Goal: Information Seeking & Learning: Learn about a topic

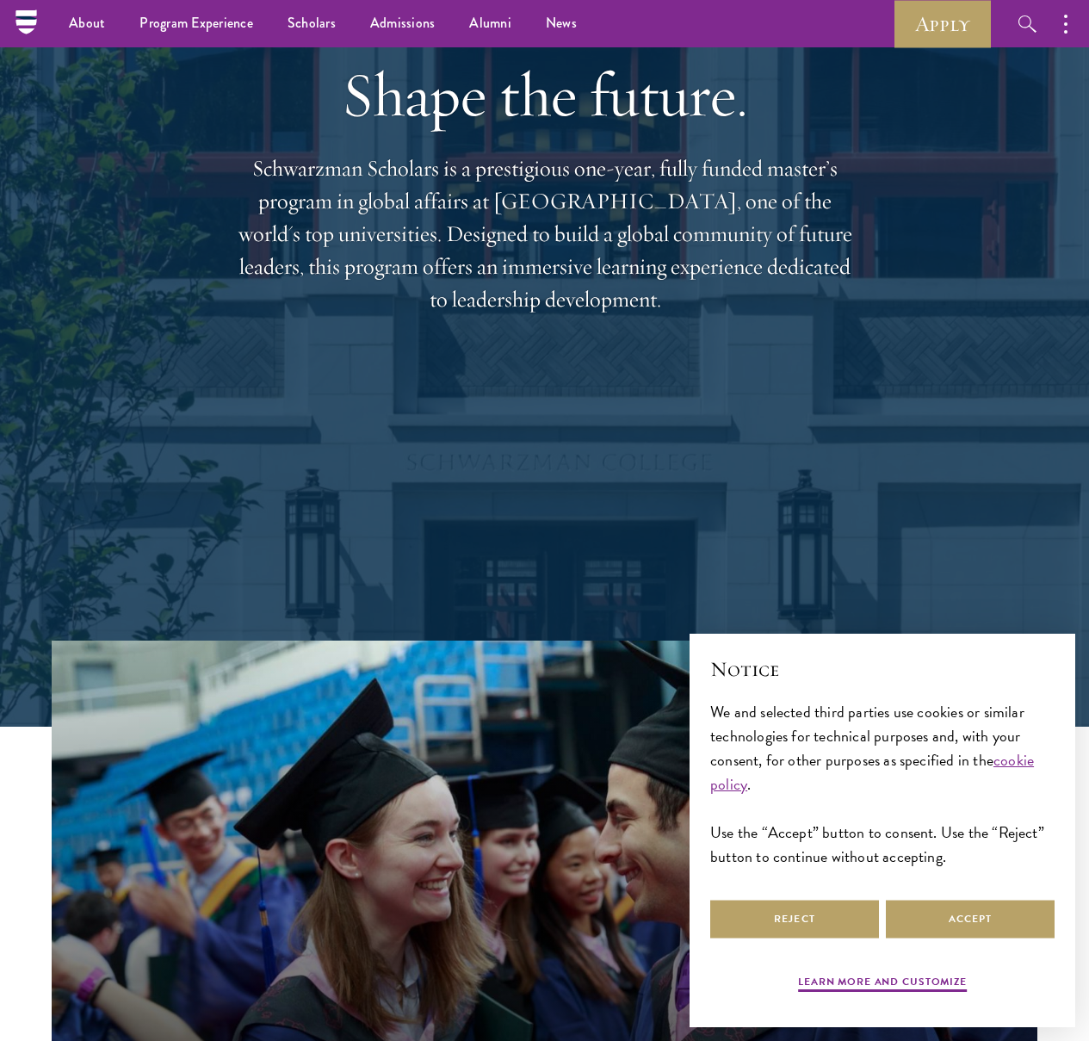
scroll to position [197, 0]
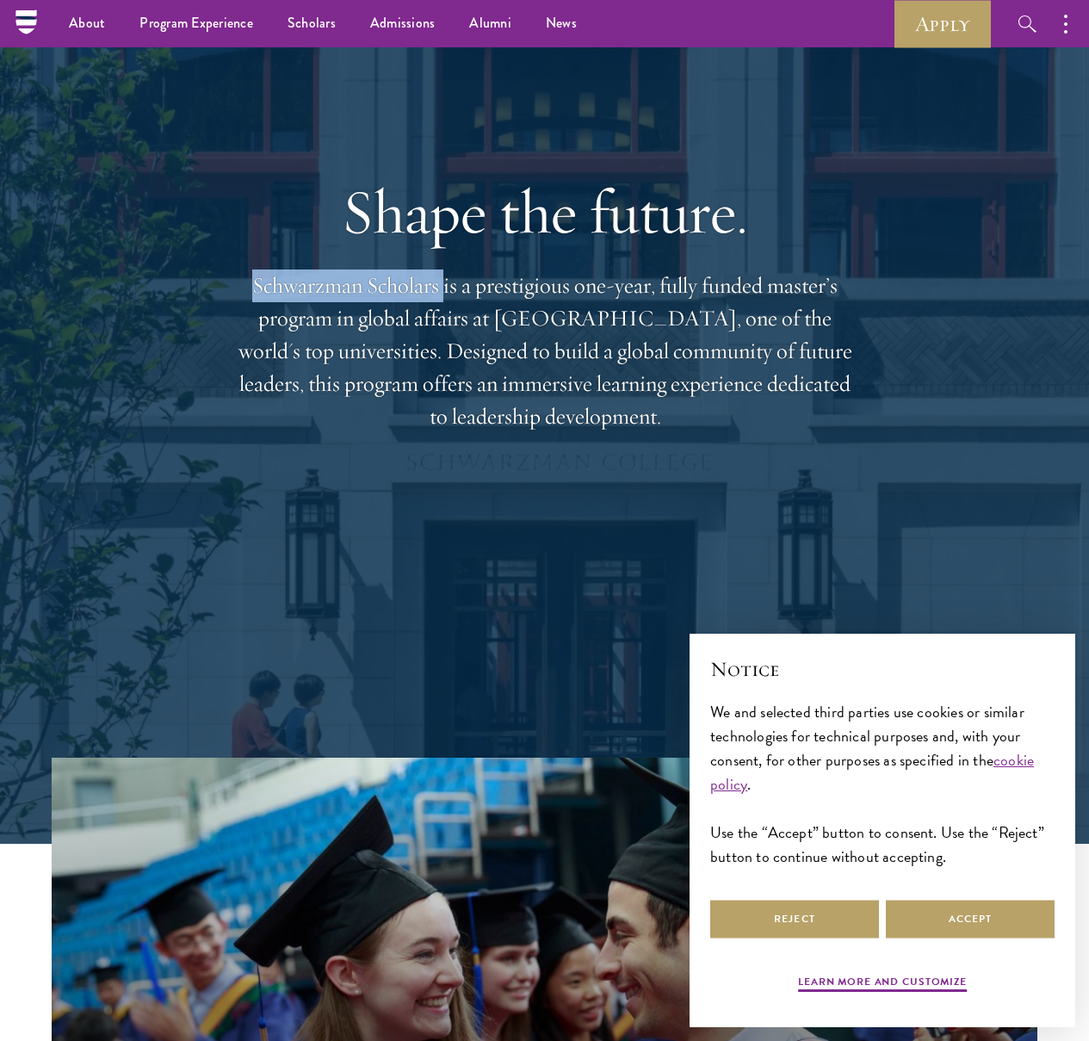
drag, startPoint x: 472, startPoint y: 289, endPoint x: 189, endPoint y: 273, distance: 282.9
click at [189, 273] on div "Shape the future. Schwarzman Scholars is a prestigious one-year, fully funded m…" at bounding box center [545, 304] width 986 height 908
copy p "Schwarzman Scholars"
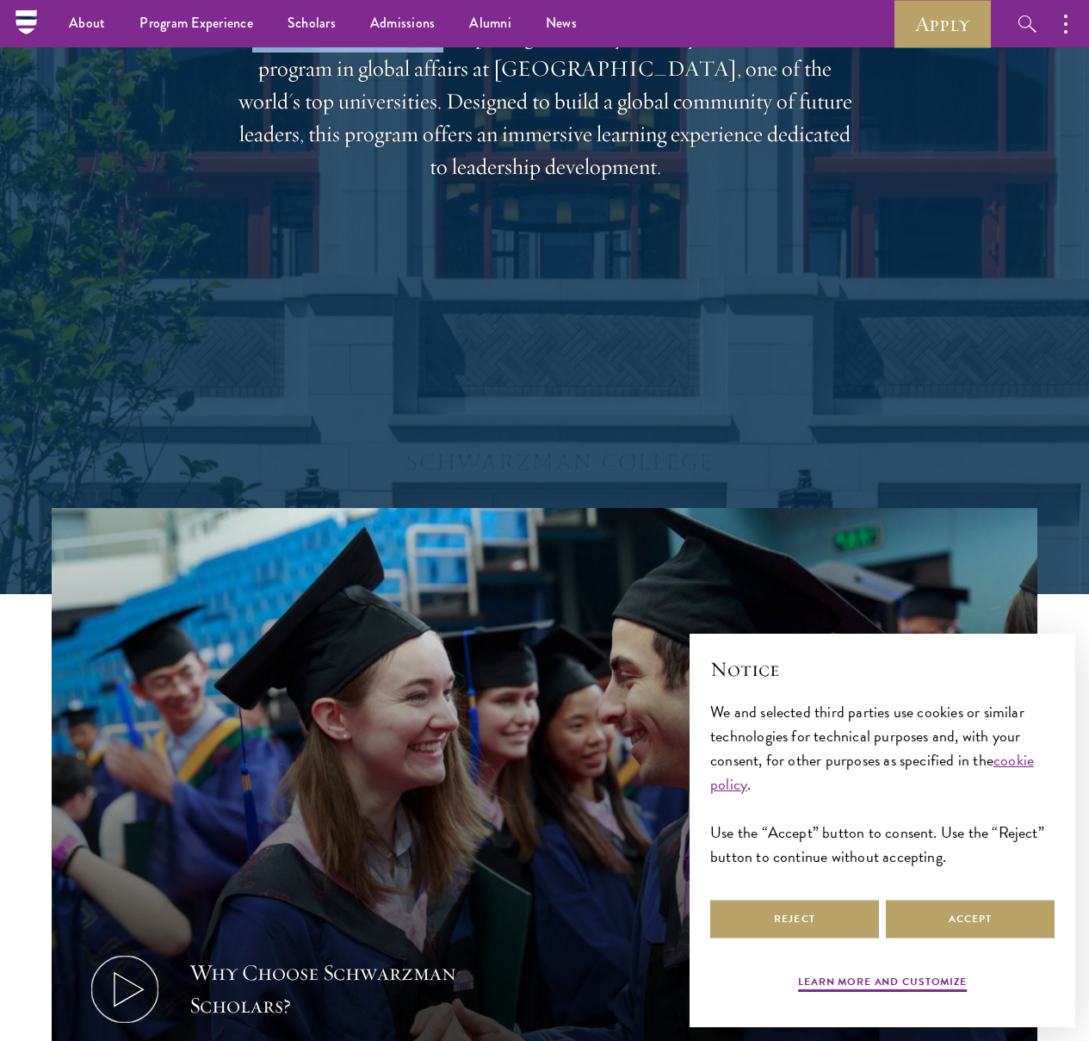
scroll to position [566, 0]
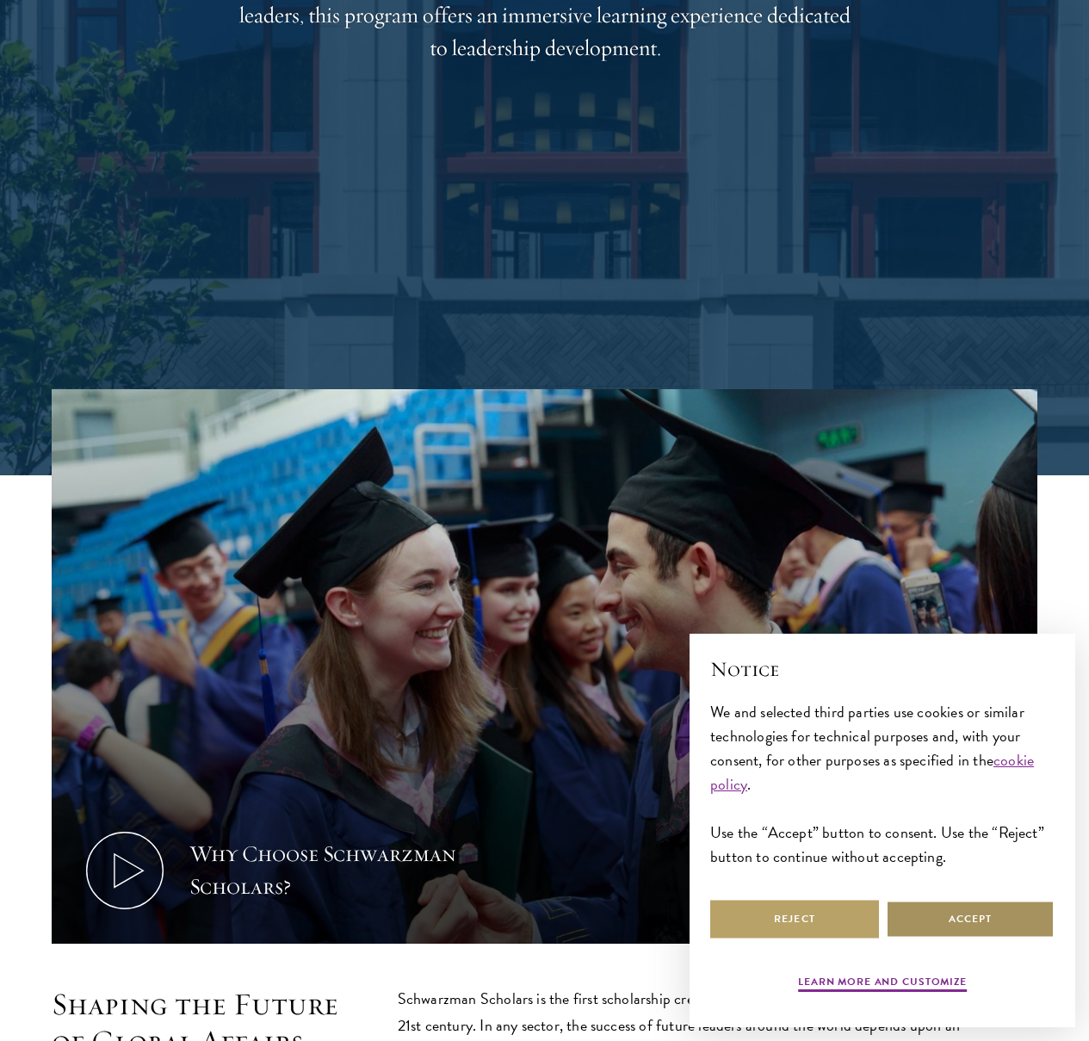
click at [947, 908] on button "Accept" at bounding box center [970, 919] width 169 height 39
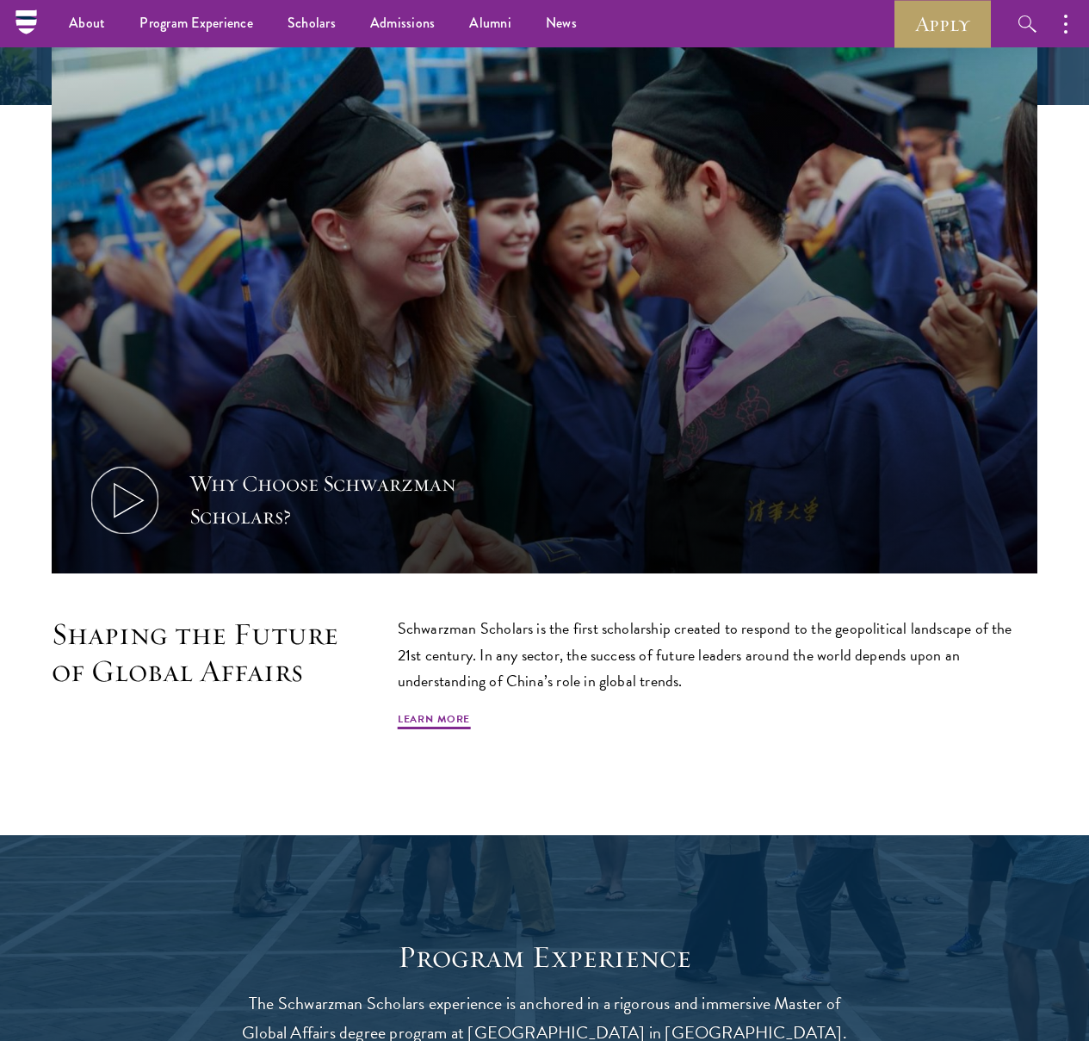
scroll to position [791, 0]
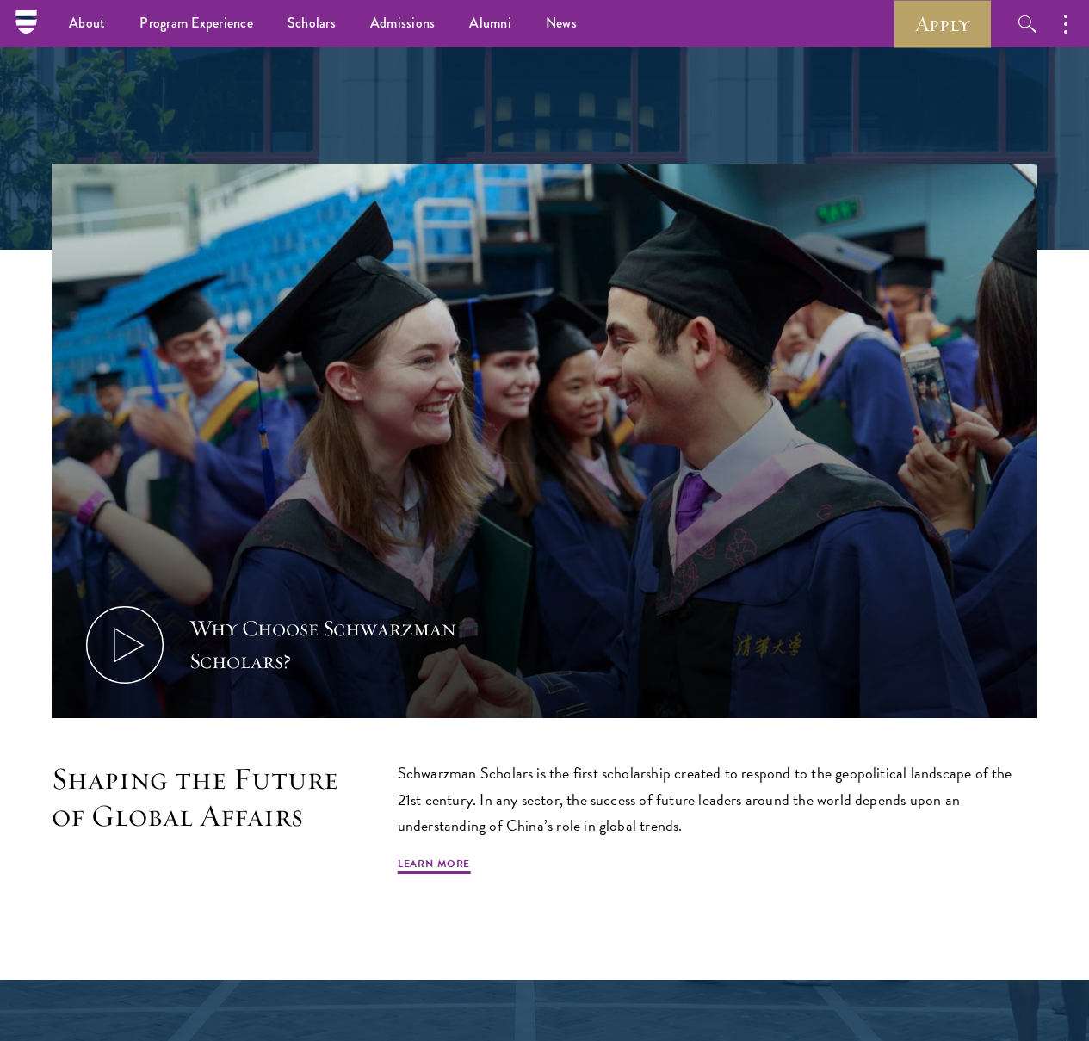
click at [583, 760] on p "Schwarzman Scholars is the first scholarship created to respond to the geopolit…" at bounding box center [718, 799] width 640 height 78
click at [659, 760] on p "Schwarzman Scholars is the first scholarship created to respond to the geopolit…" at bounding box center [718, 799] width 640 height 78
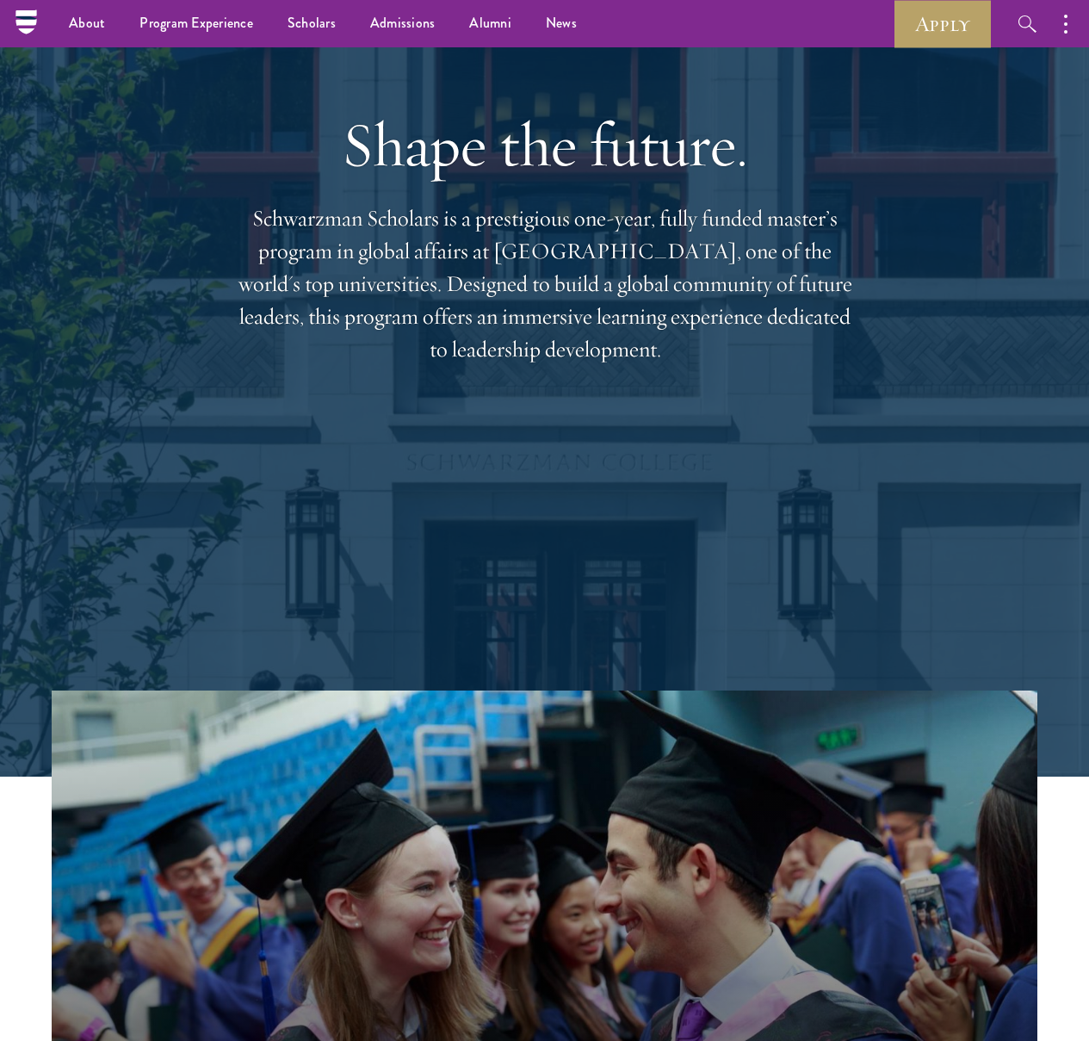
scroll to position [0, 0]
